Goal: Task Accomplishment & Management: Manage account settings

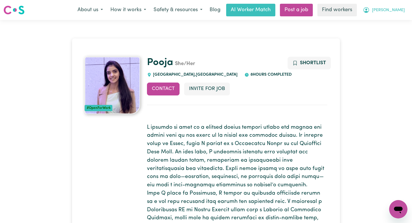
click at [370, 10] on icon "My Account" at bounding box center [366, 10] width 7 height 7
click at [384, 34] on link "Logout" at bounding box center [385, 32] width 45 height 11
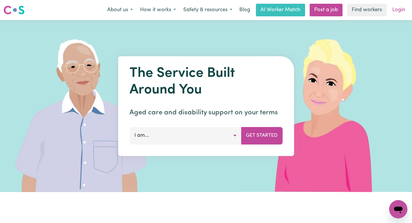
click at [396, 6] on link "Login" at bounding box center [399, 10] width 20 height 13
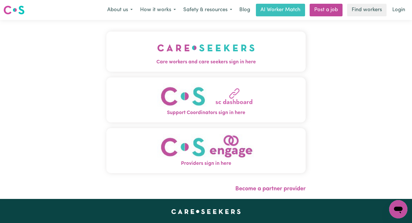
click at [222, 57] on button "Care workers and care seekers sign in here" at bounding box center [205, 51] width 199 height 40
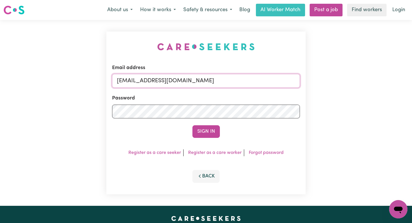
click at [267, 82] on input "[EMAIL_ADDRESS][DOMAIN_NAME]" at bounding box center [206, 81] width 188 height 14
drag, startPoint x: 278, startPoint y: 82, endPoint x: 147, endPoint y: 83, distance: 130.8
click at [147, 83] on input "[EMAIL_ADDRESS][DOMAIN_NAME]" at bounding box center [206, 81] width 188 height 14
click at [166, 81] on input "superuser~revolt" at bounding box center [206, 81] width 188 height 14
type input "[EMAIL_ADDRESS][DOMAIN_NAME]"
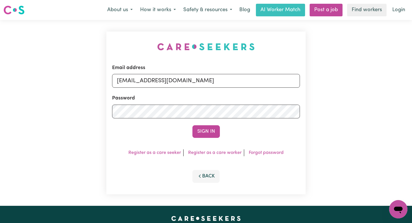
click at [193, 125] on button "Sign In" at bounding box center [206, 131] width 27 height 13
